Goal: Transaction & Acquisition: Purchase product/service

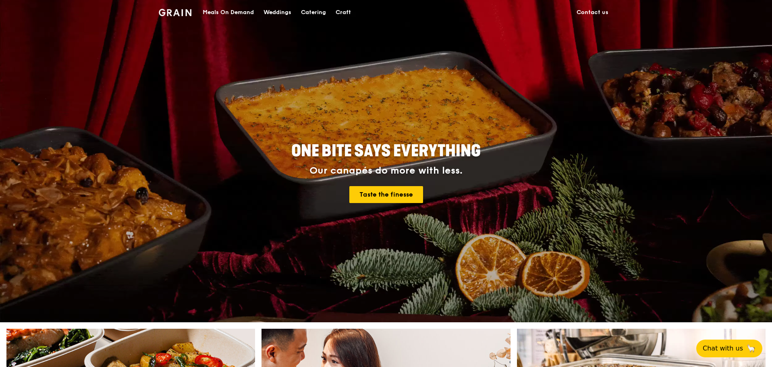
click at [244, 12] on div "Meals On Demand" at bounding box center [228, 12] width 51 height 24
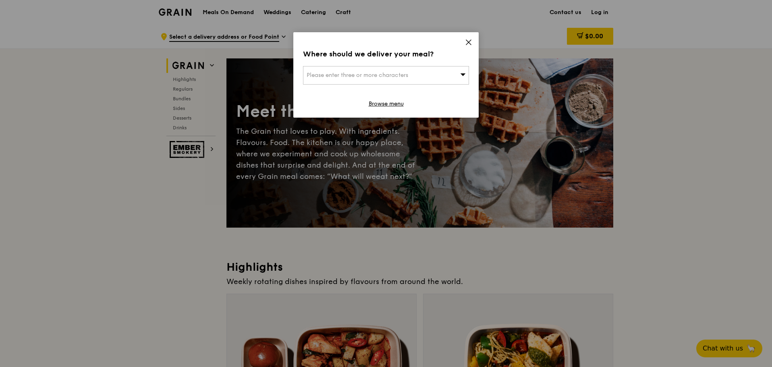
click at [450, 81] on div "Please enter three or more characters" at bounding box center [386, 75] width 166 height 19
click at [447, 79] on input "search" at bounding box center [385, 75] width 165 height 18
click at [433, 54] on div "Where should we deliver your meal?" at bounding box center [386, 53] width 166 height 11
click at [388, 104] on link "Browse menu" at bounding box center [386, 104] width 35 height 8
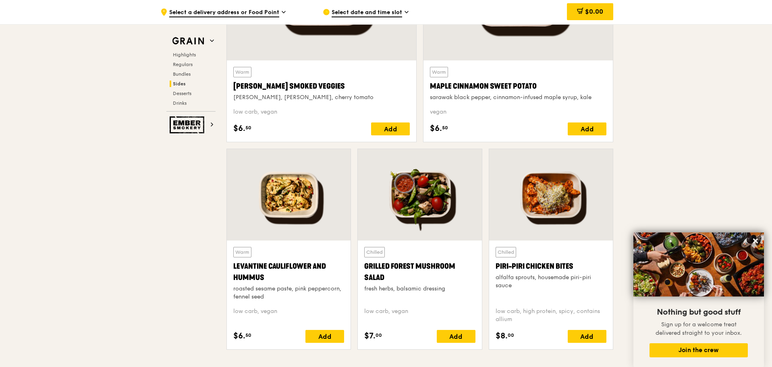
scroll to position [1974, 0]
